Goal: Find specific page/section: Find specific page/section

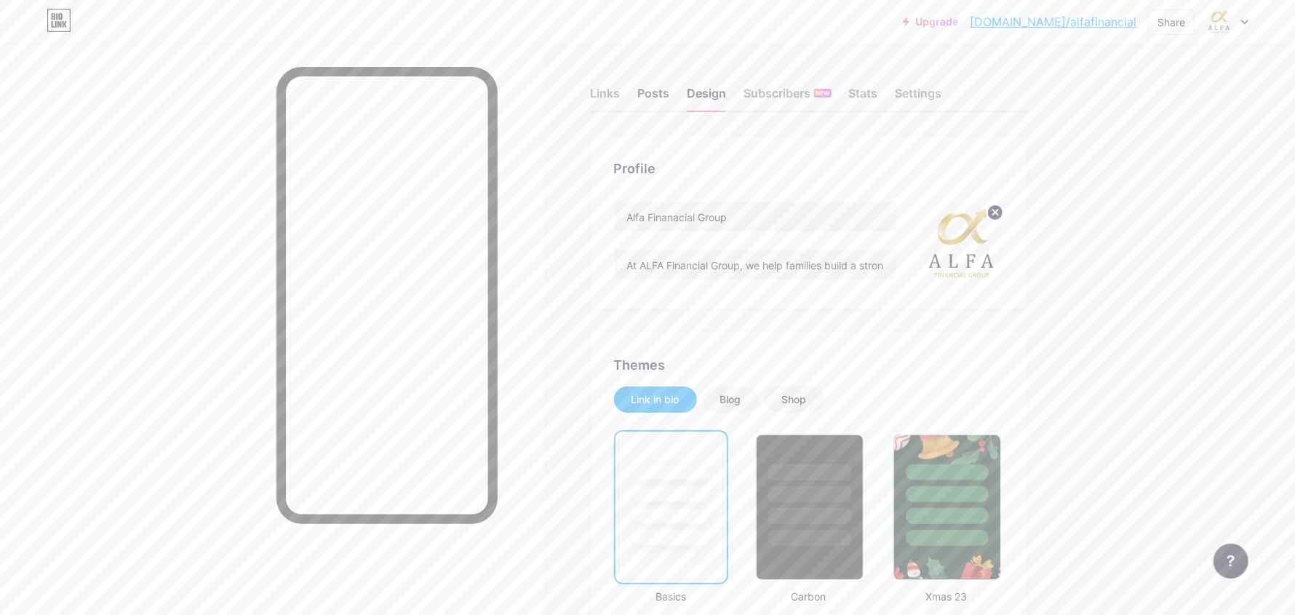
click at [660, 93] on div "Posts" at bounding box center [654, 97] width 32 height 26
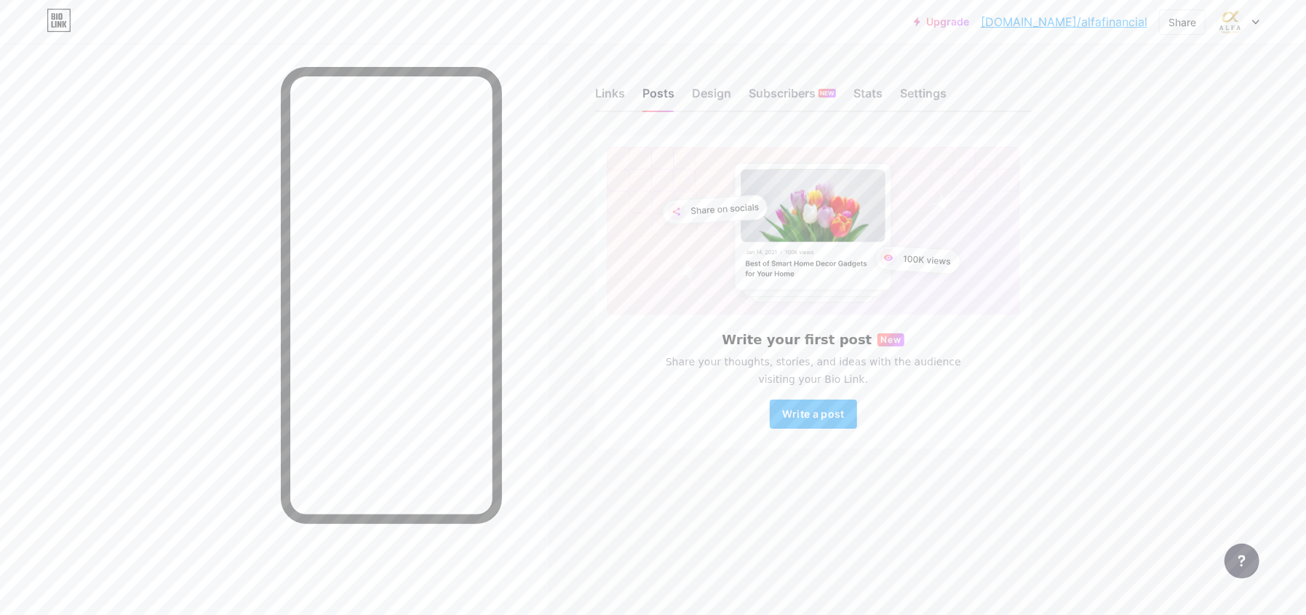
click at [603, 83] on div "Links Posts Design Subscribers NEW Stats Settings" at bounding box center [813, 86] width 437 height 51
click at [603, 89] on div "Links" at bounding box center [610, 97] width 30 height 26
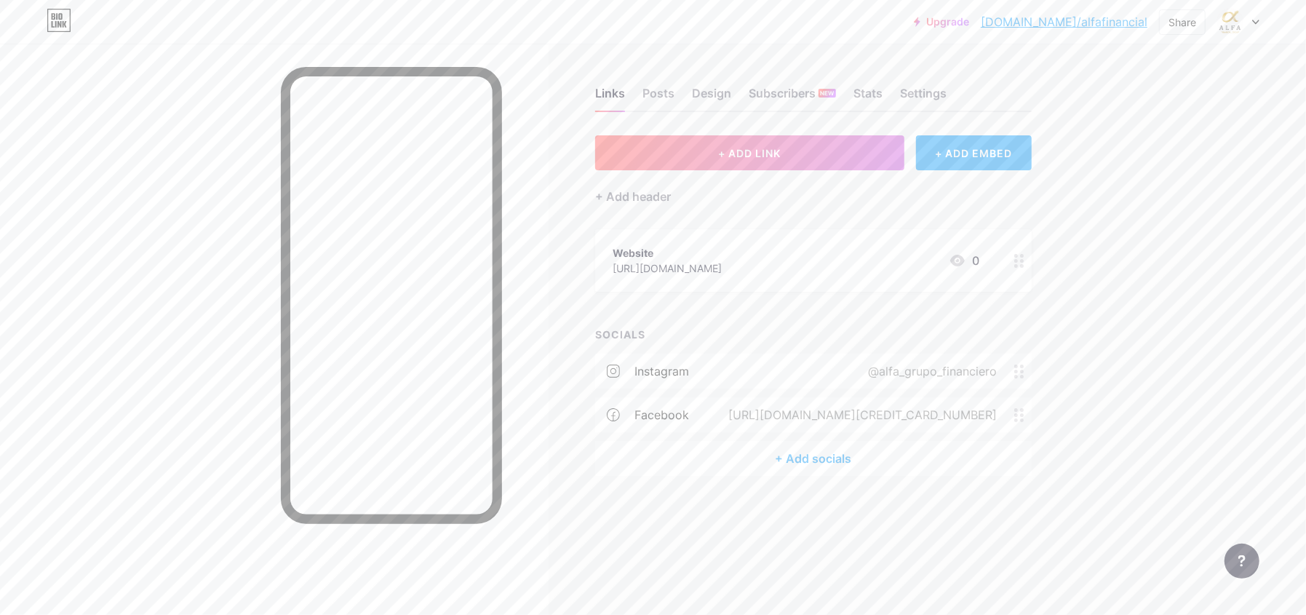
click at [1020, 375] on icon at bounding box center [1019, 372] width 10 height 14
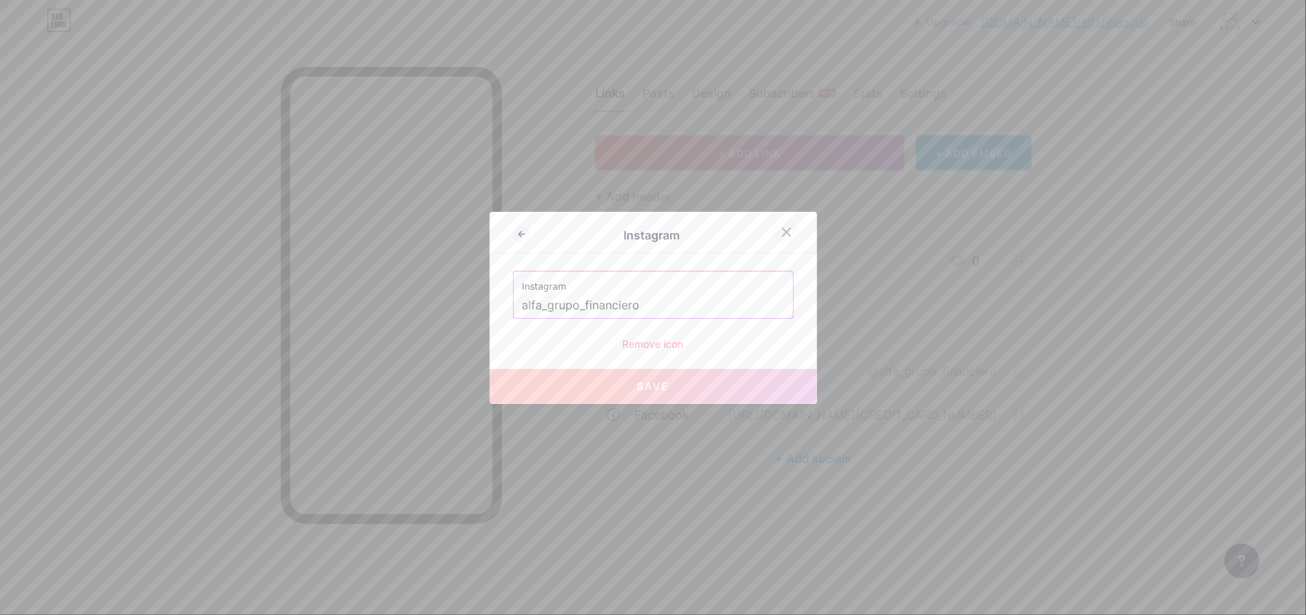
click at [788, 230] on div at bounding box center [787, 232] width 26 height 26
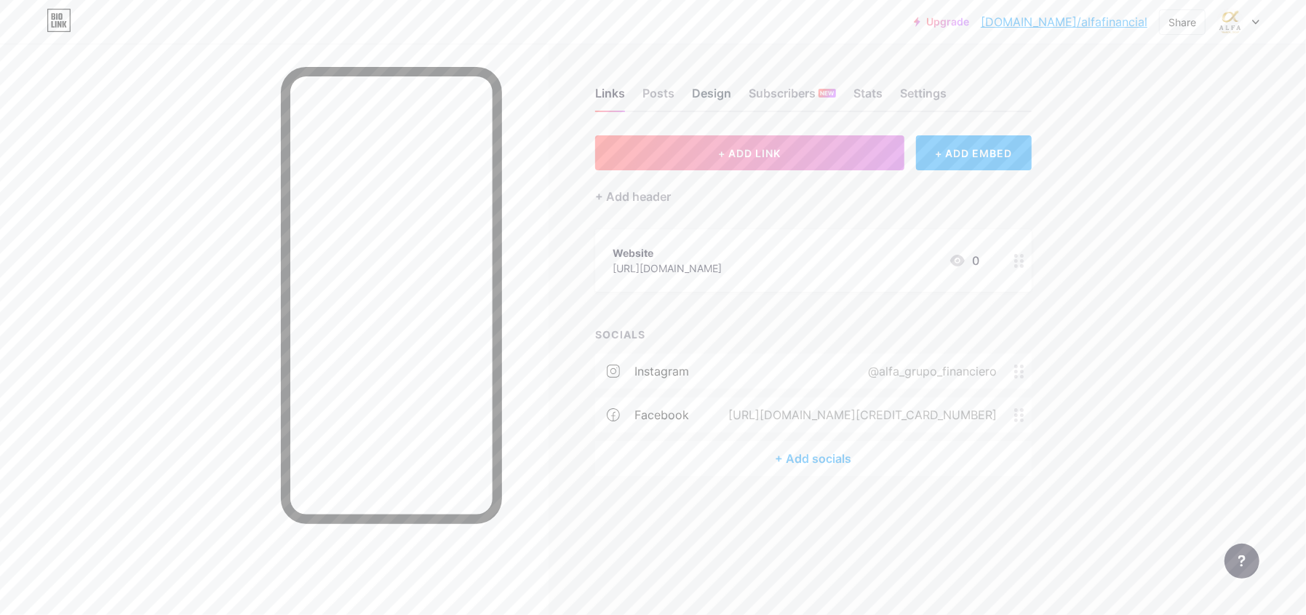
click at [707, 95] on div "Design" at bounding box center [711, 97] width 39 height 26
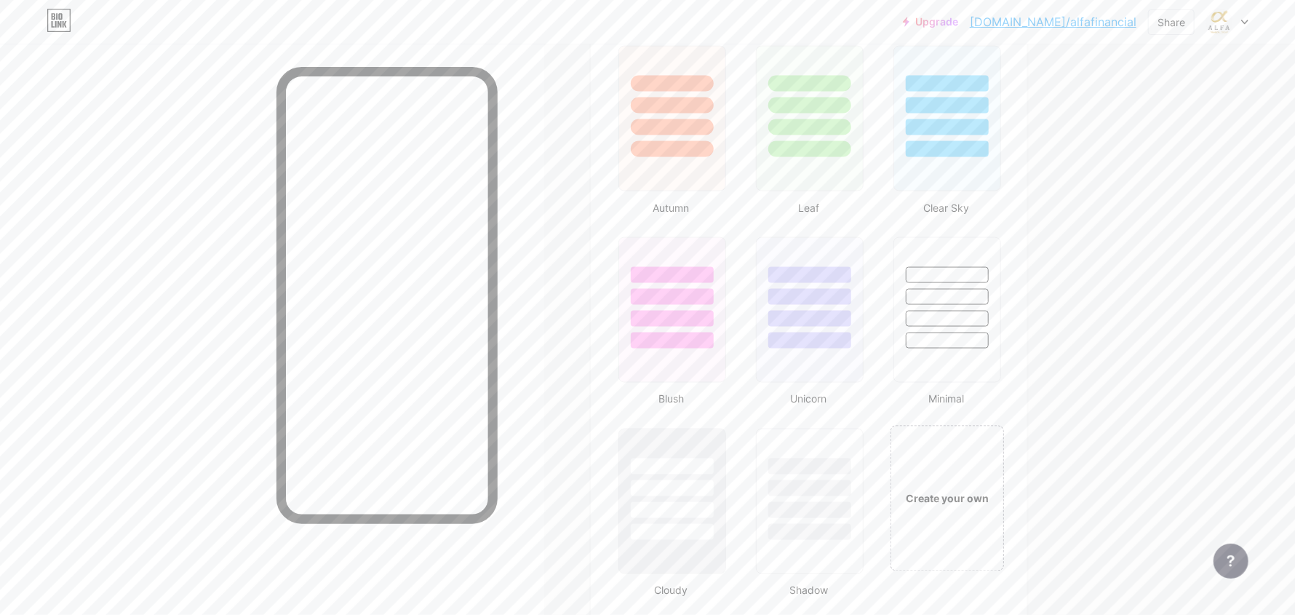
scroll to position [1528, 0]
